Goal: Transaction & Acquisition: Purchase product/service

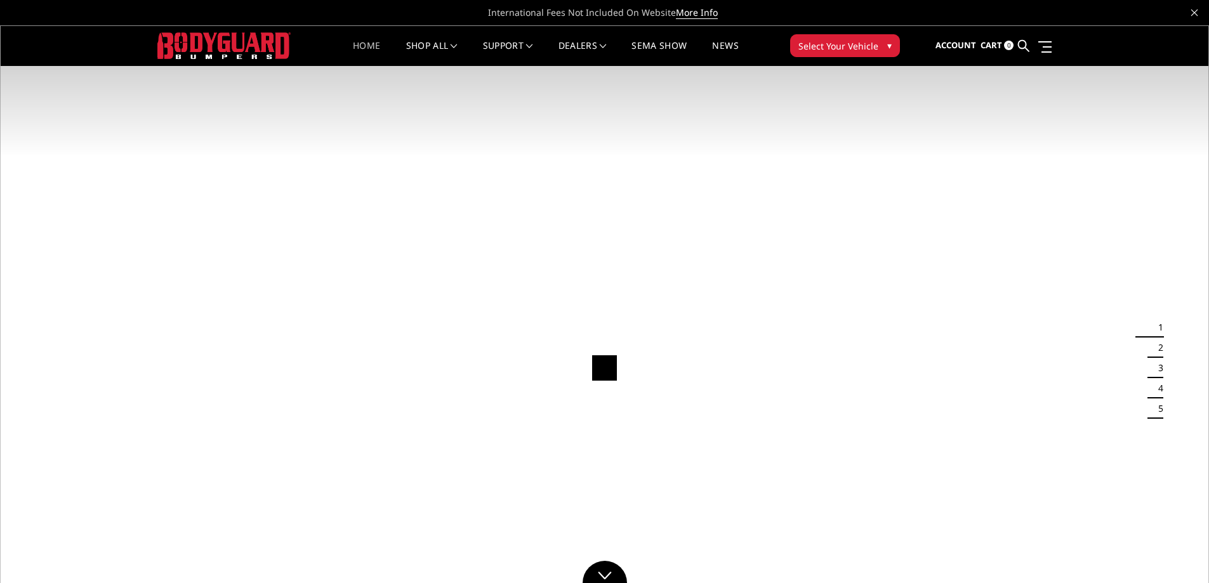
click at [840, 51] on span "Select Your Vehicle" at bounding box center [839, 45] width 80 height 13
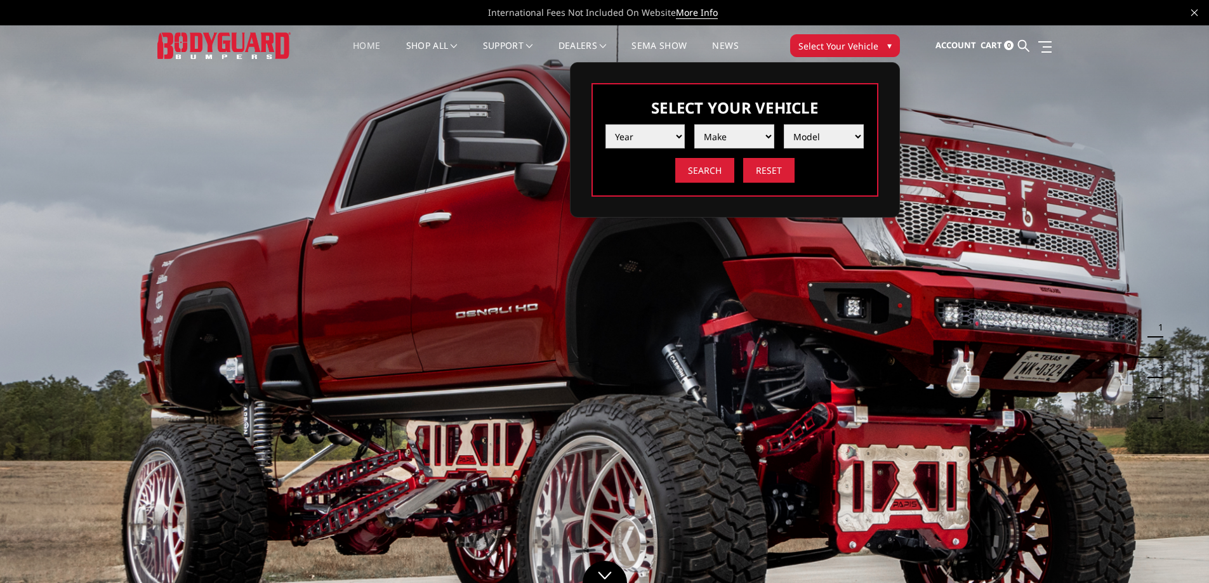
click at [632, 142] on select "Year 2025 2024 2023 2022 2021 2020 2019 2018 2017 2016 2015 2014 2013 2012 2011…" at bounding box center [646, 136] width 80 height 24
select select "yr_2025"
click at [606, 124] on select "Year 2025 2024 2023 2022 2021 2020 2019 2018 2017 2016 2015 2014 2013 2012 2011…" at bounding box center [646, 136] width 80 height 24
click at [714, 140] on select "Make Chevrolet Ford GMC Ram Toyota" at bounding box center [734, 136] width 80 height 24
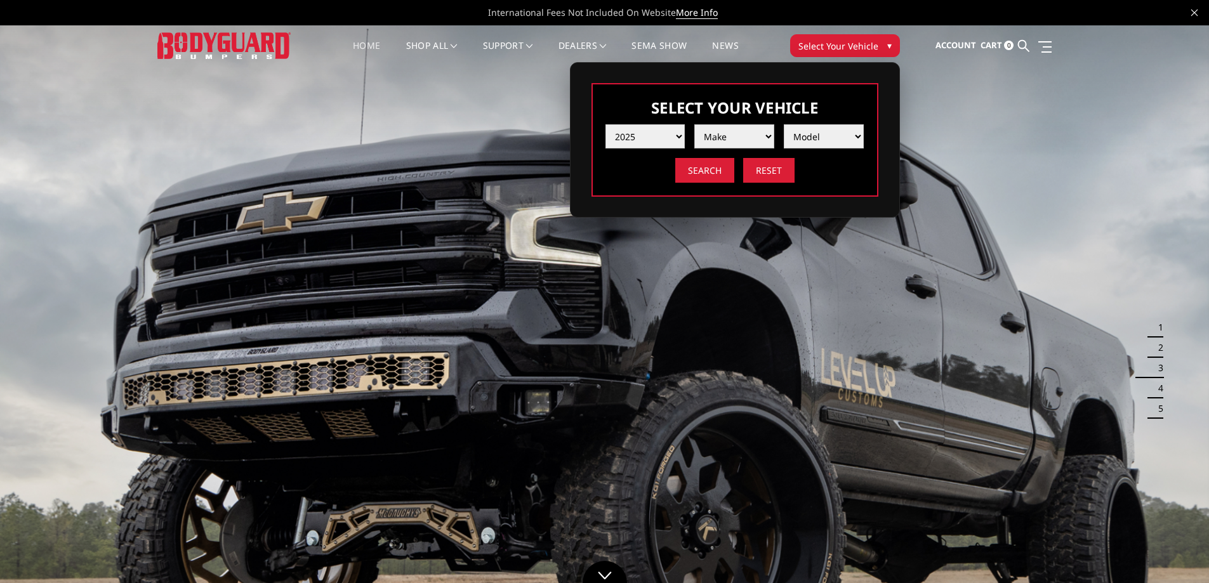
select select "mk_ford"
click at [694, 124] on select "Make Chevrolet Ford GMC Ram Toyota" at bounding box center [734, 136] width 80 height 24
click at [816, 142] on select "Model F150 F150 Raptor F250 / F350 F450 F550" at bounding box center [824, 136] width 80 height 24
select select "md_f250-f350"
click at [784, 124] on select "Model F150 F150 Raptor F250 / F350 F450 F550" at bounding box center [824, 136] width 80 height 24
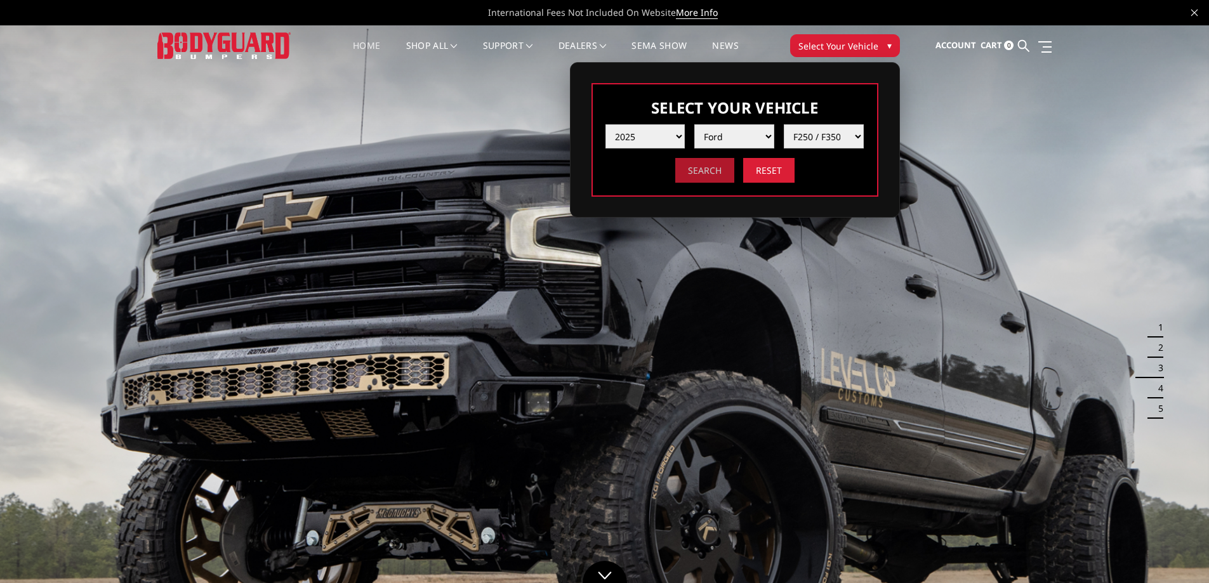
click at [719, 169] on input "Search" at bounding box center [704, 170] width 59 height 25
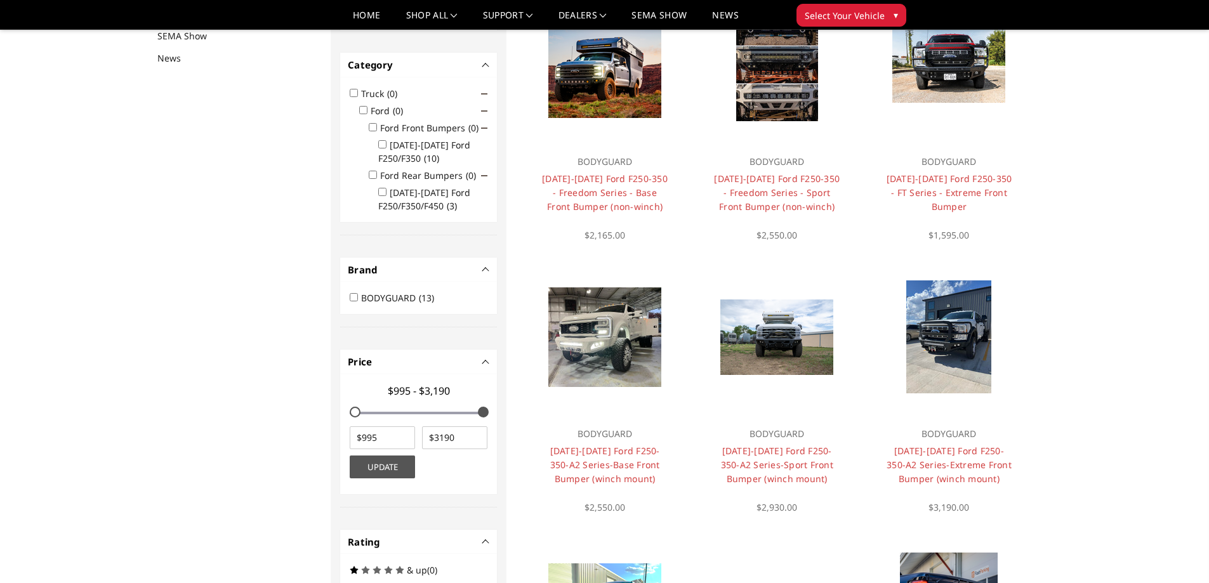
scroll to position [165, 0]
click at [623, 359] on link "Choose Options" at bounding box center [604, 348] width 85 height 34
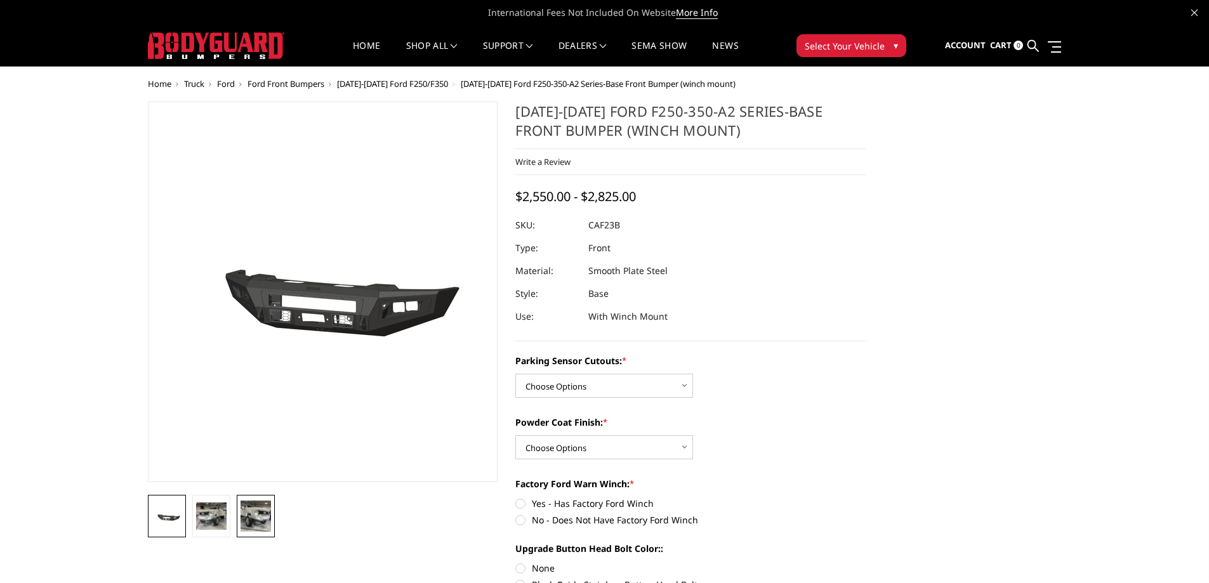
click at [263, 521] on img at bounding box center [256, 516] width 30 height 30
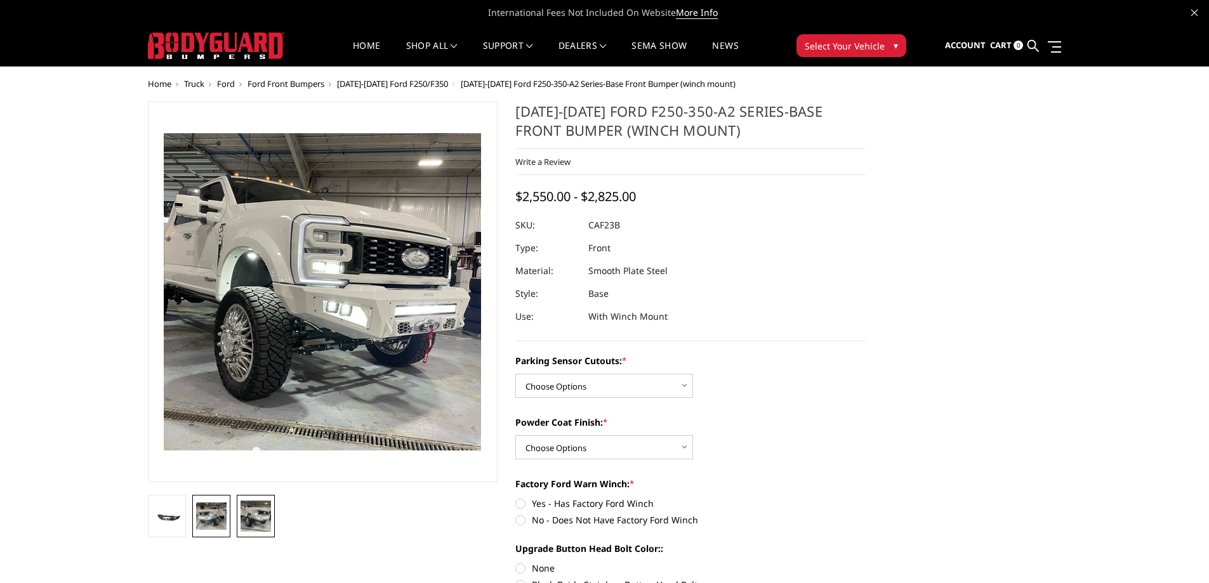
click at [223, 517] on img at bounding box center [211, 516] width 30 height 27
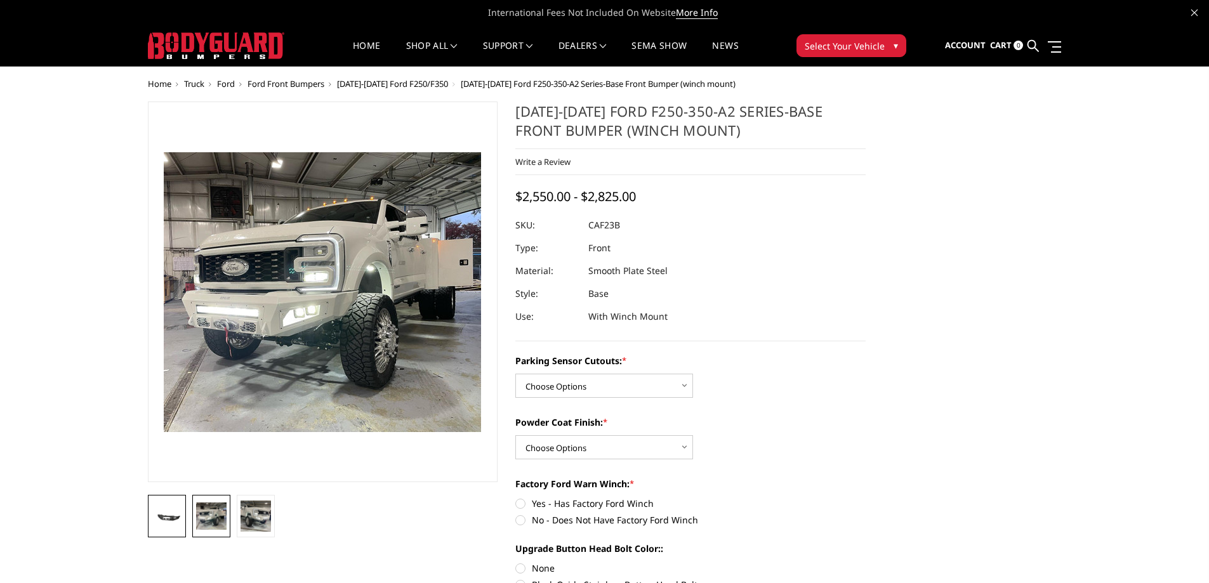
click at [178, 518] on img at bounding box center [167, 517] width 30 height 15
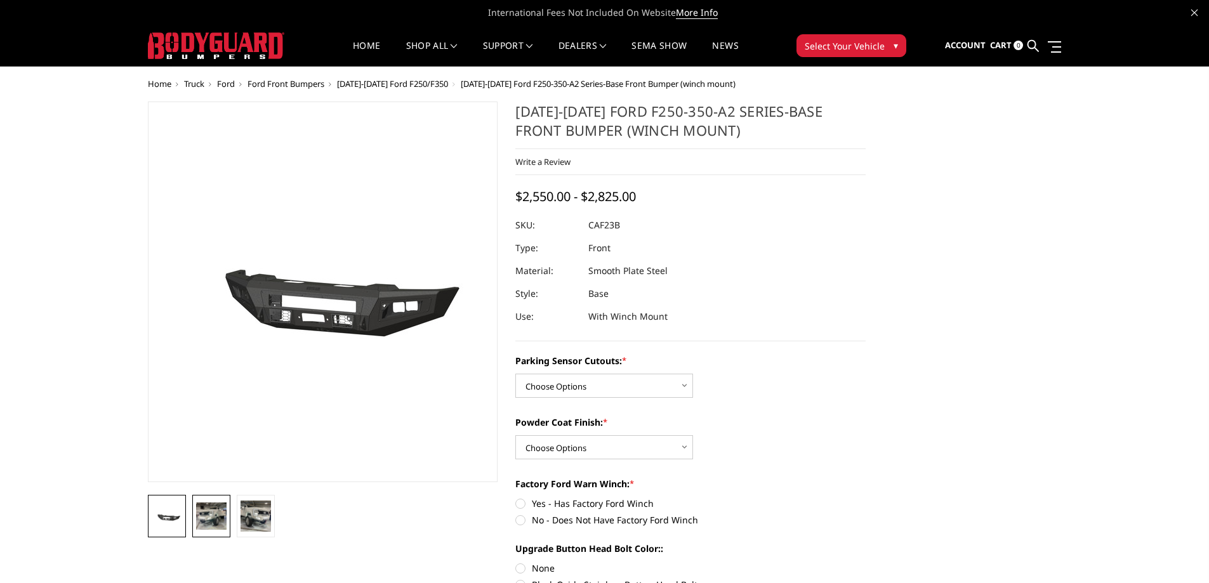
click at [205, 520] on img at bounding box center [211, 516] width 30 height 27
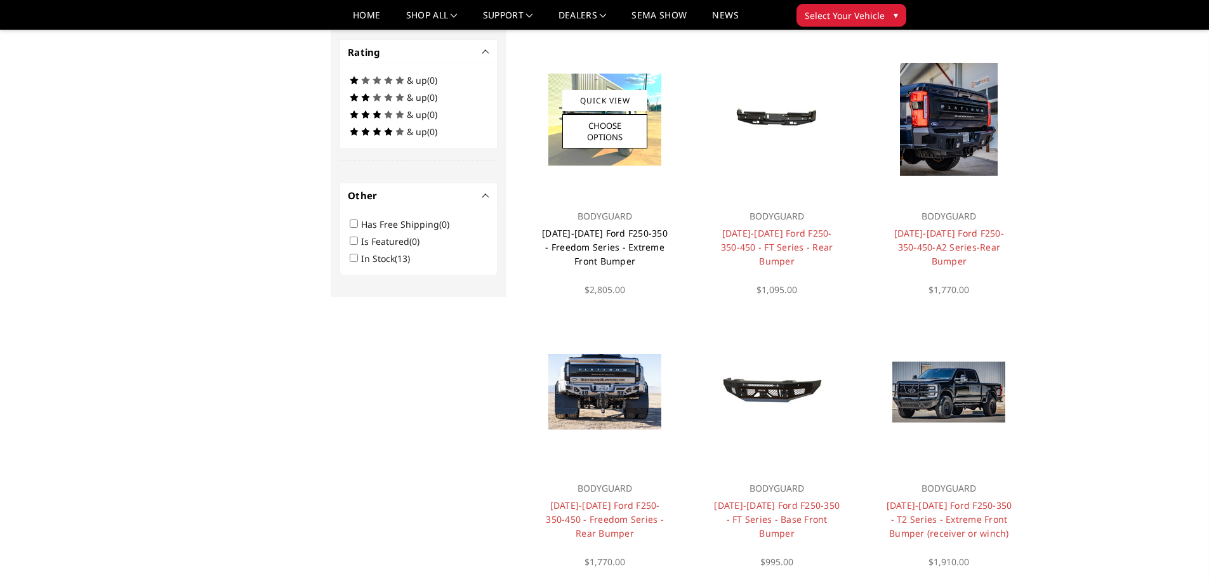
scroll to position [657, 0]
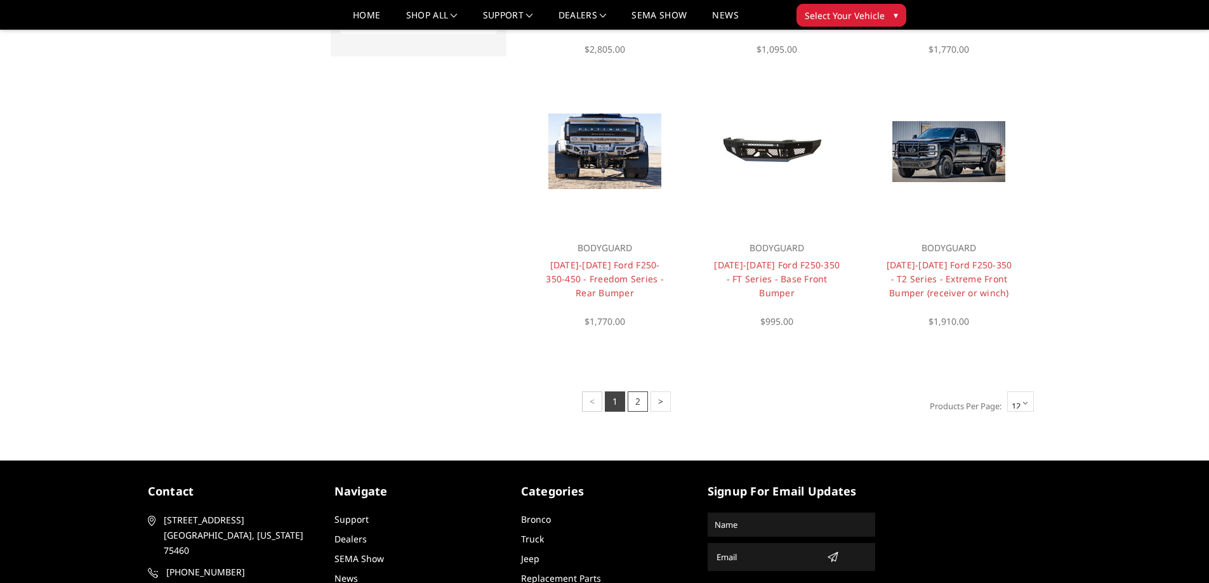
click at [633, 408] on link "2" at bounding box center [638, 402] width 20 height 20
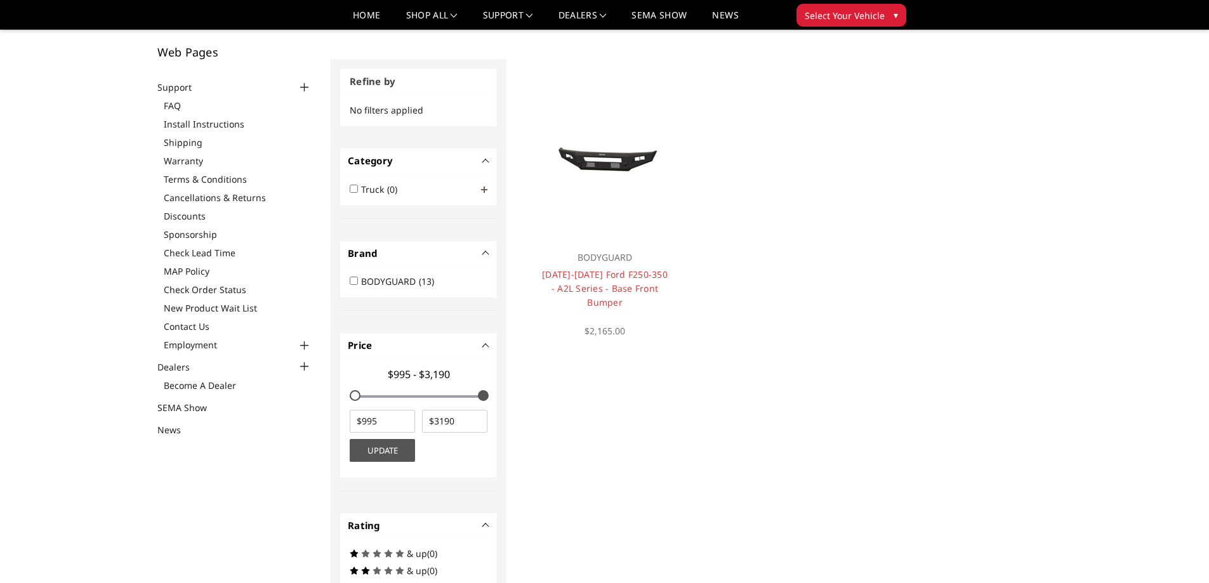
scroll to position [65, 0]
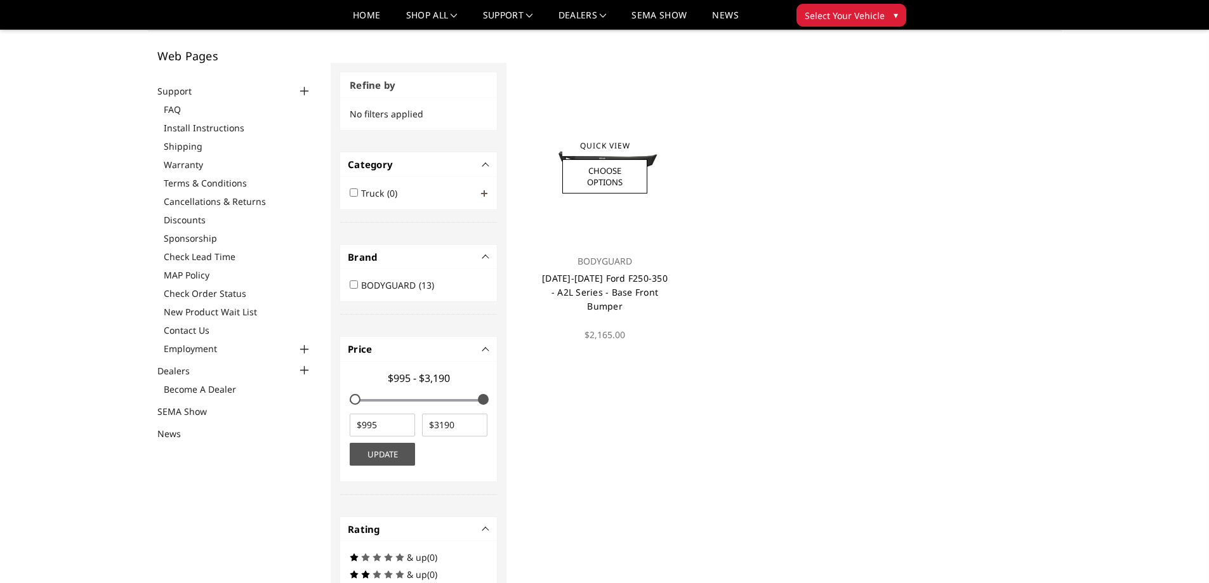
click at [609, 282] on link "2023-2025 Ford F250-350 - A2L Series - Base Front Bumper" at bounding box center [605, 292] width 126 height 40
